Goal: Task Accomplishment & Management: Manage account settings

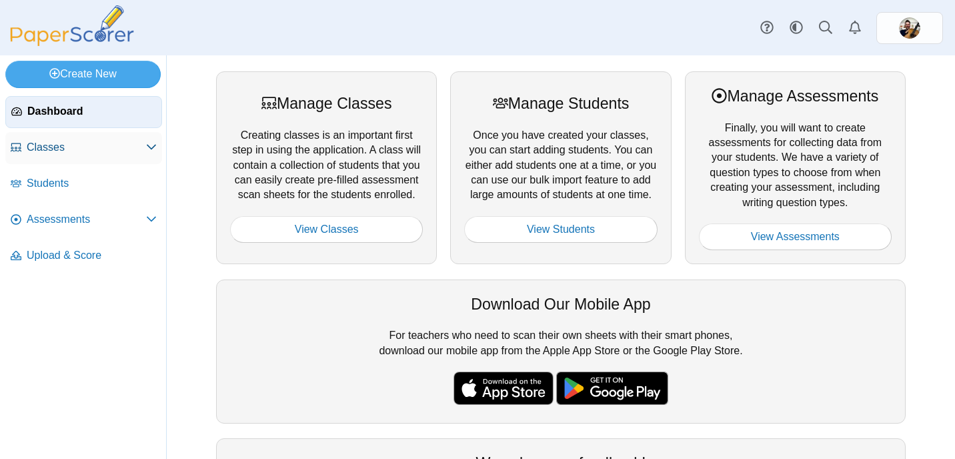
click at [149, 146] on use at bounding box center [151, 147] width 9 height 5
click at [149, 220] on icon at bounding box center [151, 218] width 11 height 11
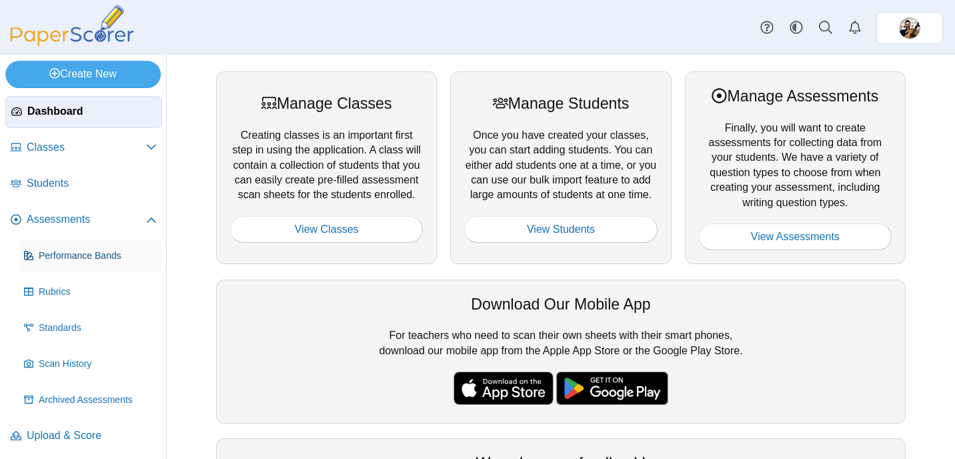
scroll to position [1, 0]
click at [147, 217] on icon at bounding box center [151, 220] width 11 height 11
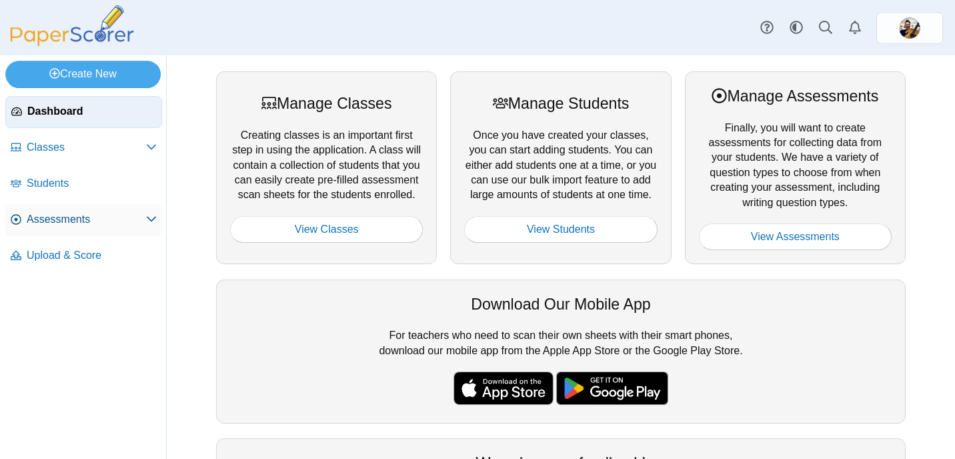
click at [155, 218] on use at bounding box center [151, 219] width 9 height 5
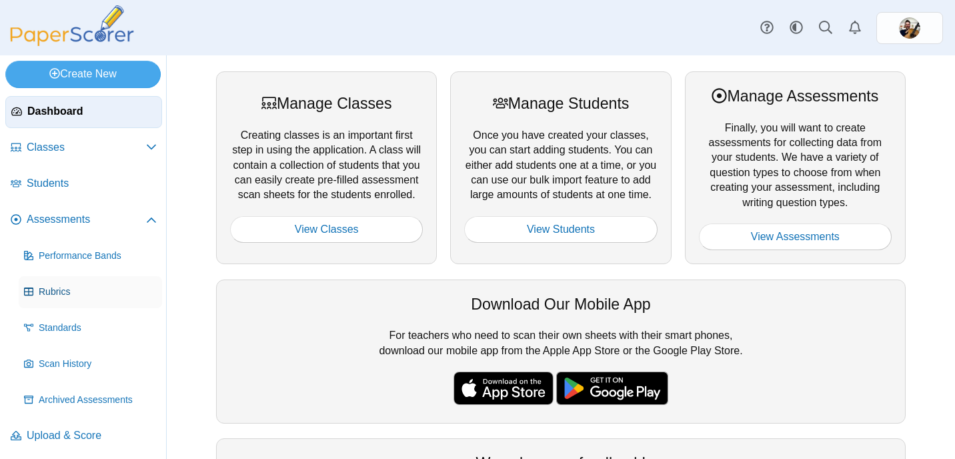
scroll to position [1, 0]
click at [67, 393] on span "Archived Assessments" at bounding box center [98, 399] width 118 height 13
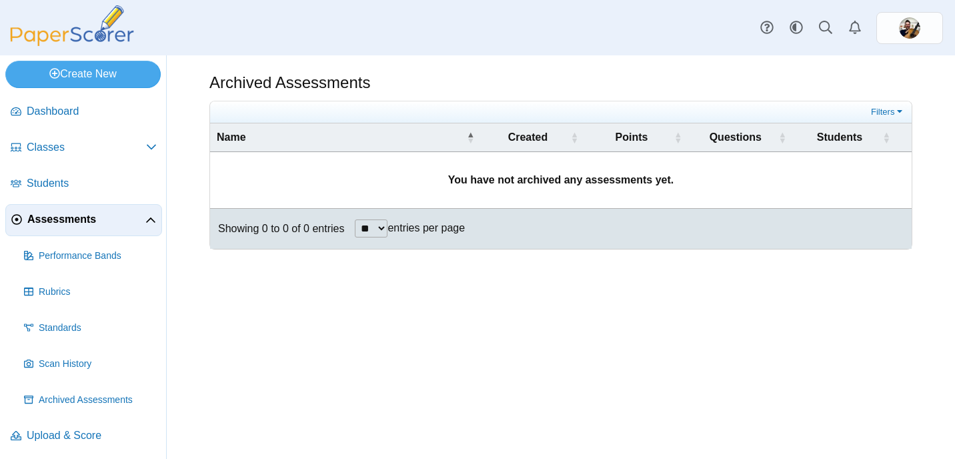
click at [149, 215] on icon at bounding box center [150, 220] width 11 height 11
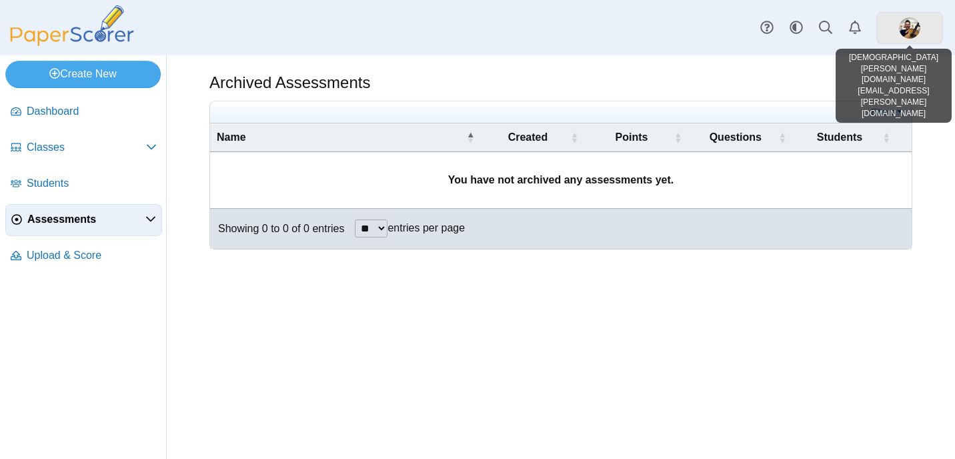
click at [910, 27] on img at bounding box center [909, 27] width 21 height 21
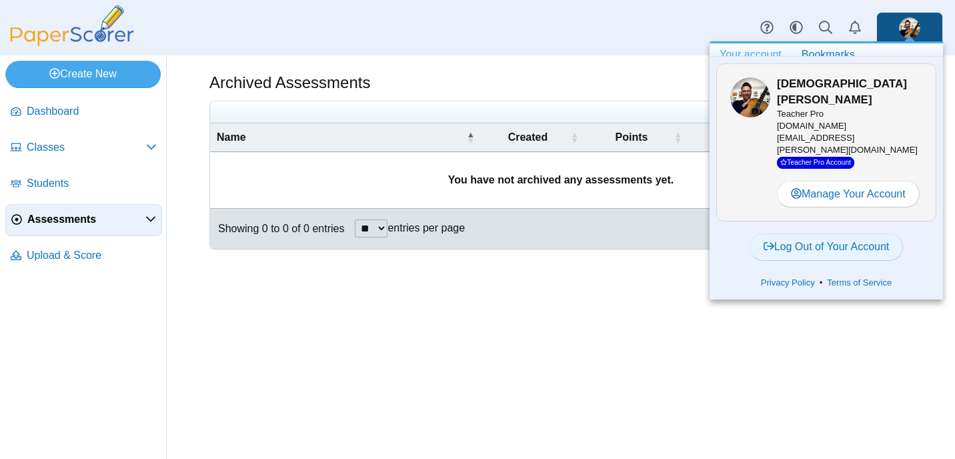
click at [864, 233] on link "Log Out of Your Account" at bounding box center [827, 246] width 154 height 27
